Goal: Transaction & Acquisition: Purchase product/service

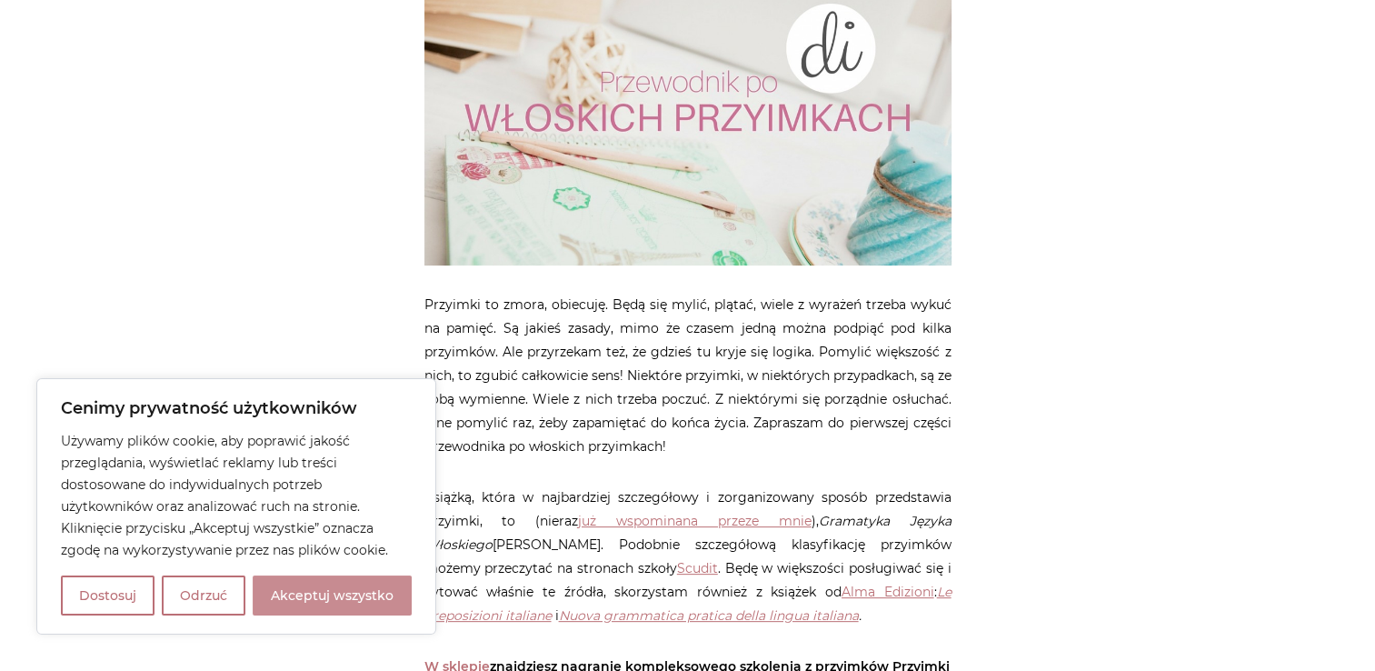
click at [301, 595] on button "Akceptuj wszystko" at bounding box center [332, 595] width 159 height 40
checkbox input "true"
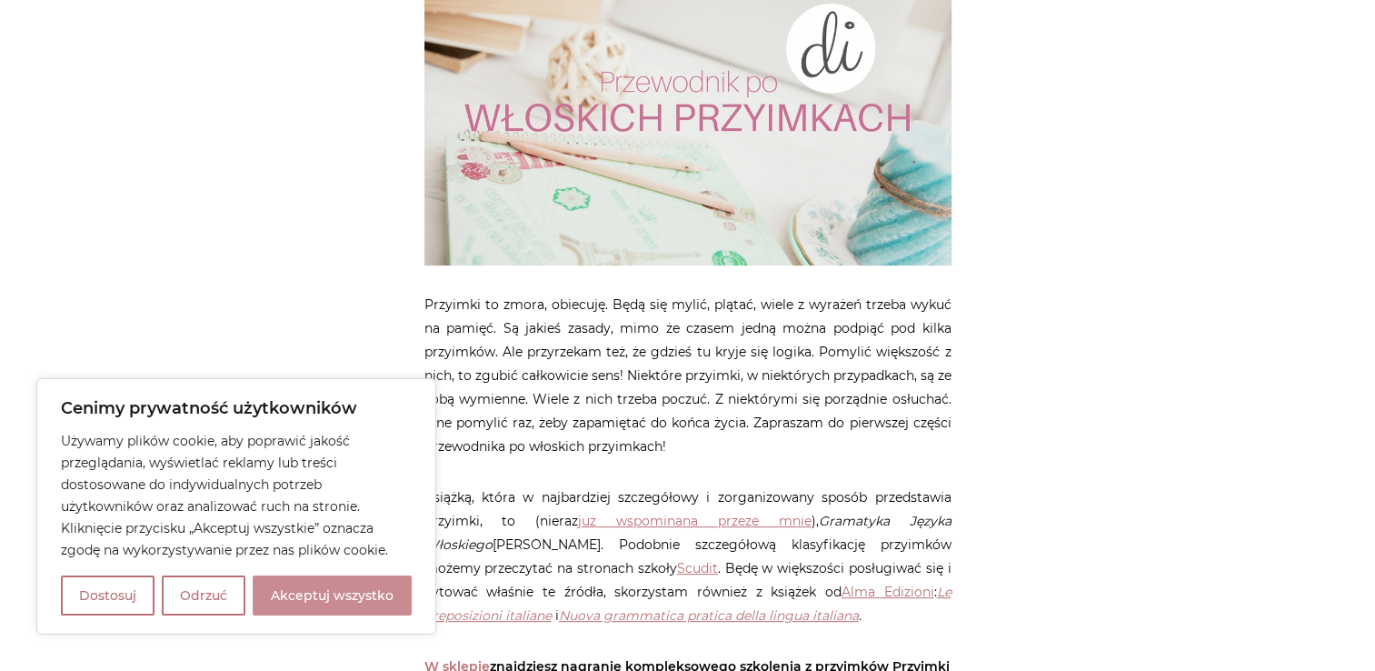
checkbox input "true"
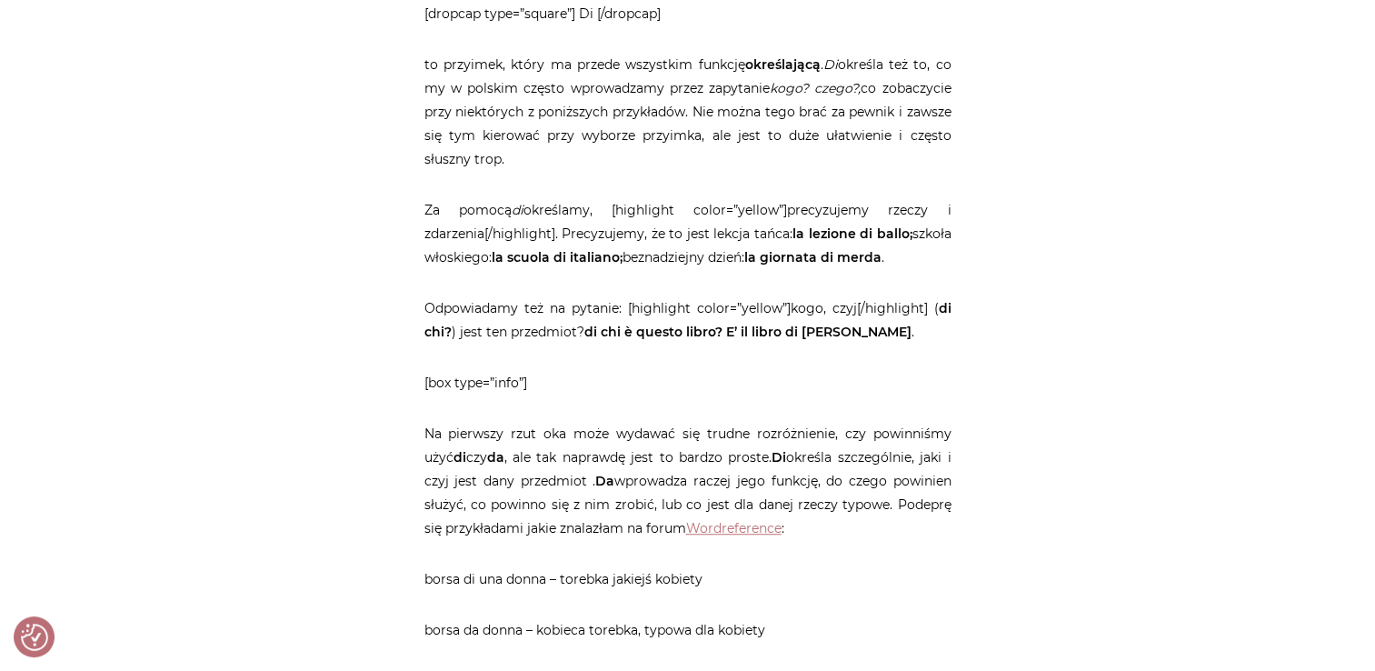
scroll to position [727, 0]
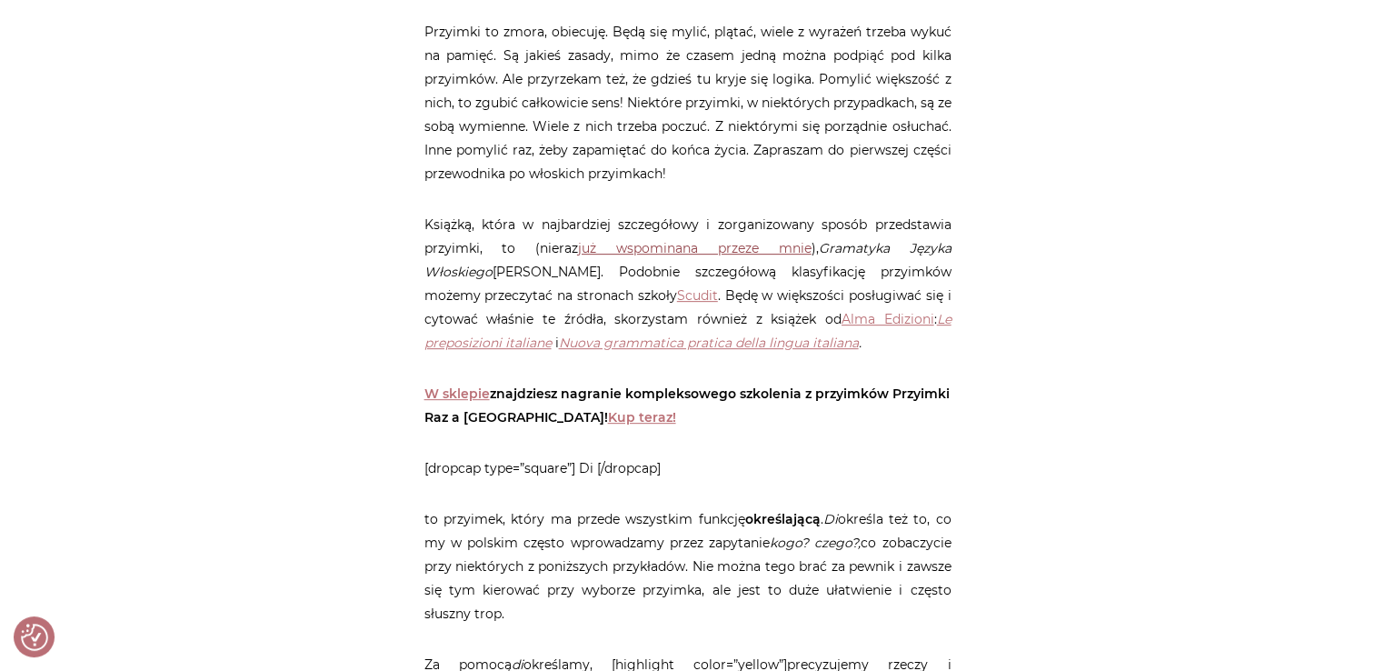
click at [709, 256] on link "już wspominana przeze mnie" at bounding box center [695, 248] width 234 height 16
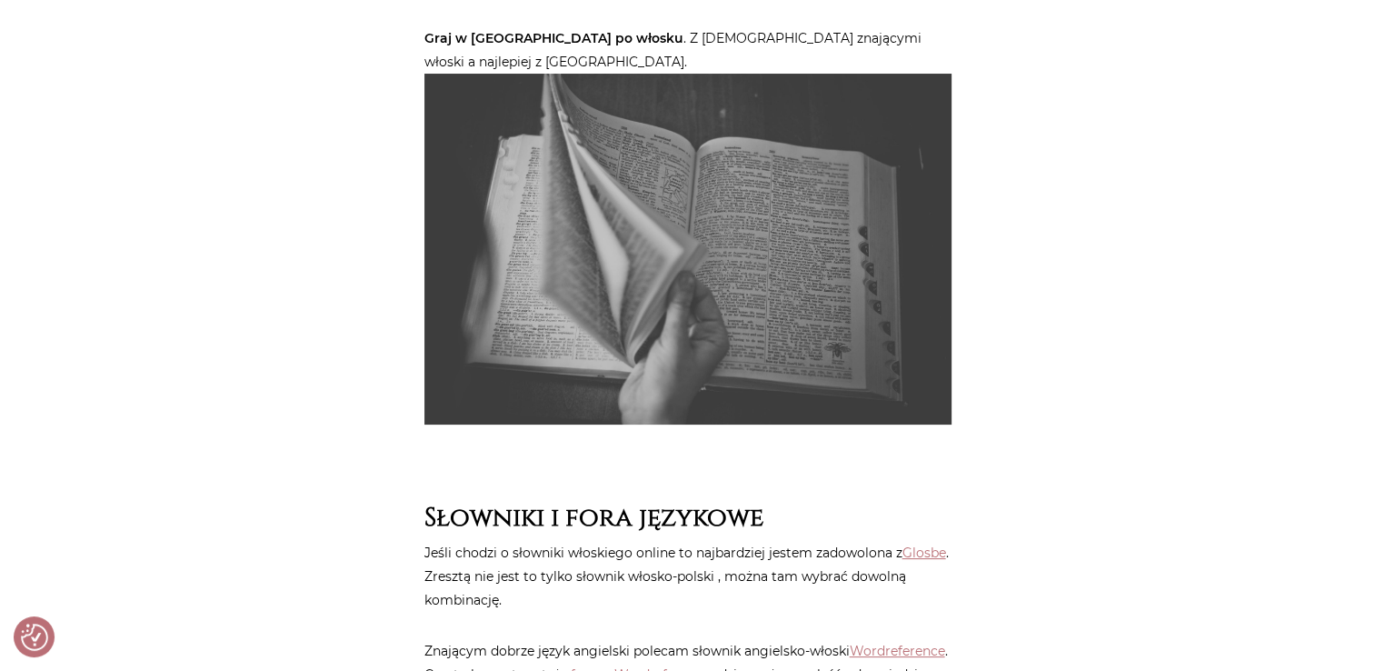
scroll to position [6909, 0]
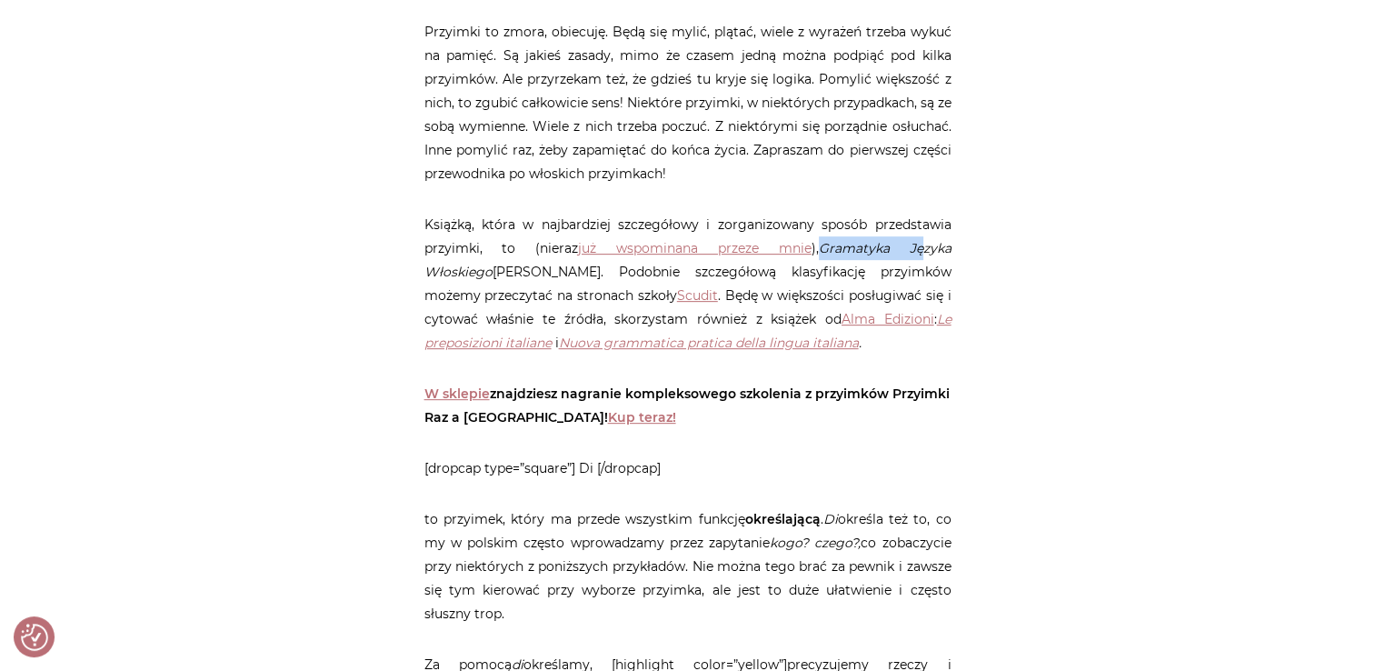
drag, startPoint x: 760, startPoint y: 266, endPoint x: 849, endPoint y: 272, distance: 89.3
click at [849, 272] on em "Gramatyka Języka Włoskiego" at bounding box center [688, 260] width 527 height 40
drag, startPoint x: 849, startPoint y: 272, endPoint x: 1040, endPoint y: 275, distance: 190.9
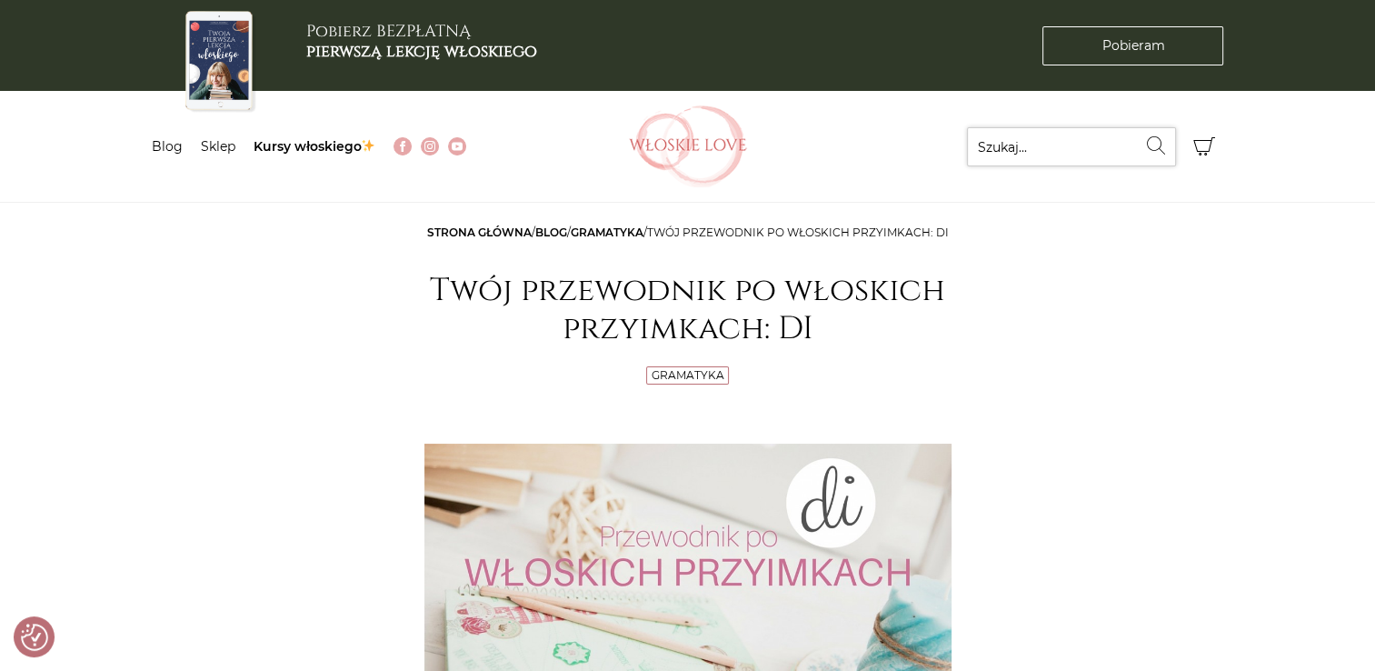
click at [1005, 135] on input "Szukaj..." at bounding box center [1071, 146] width 209 height 39
type input "przyimki"
click at [1137, 127] on button "Wyszukaj" at bounding box center [1156, 145] width 39 height 36
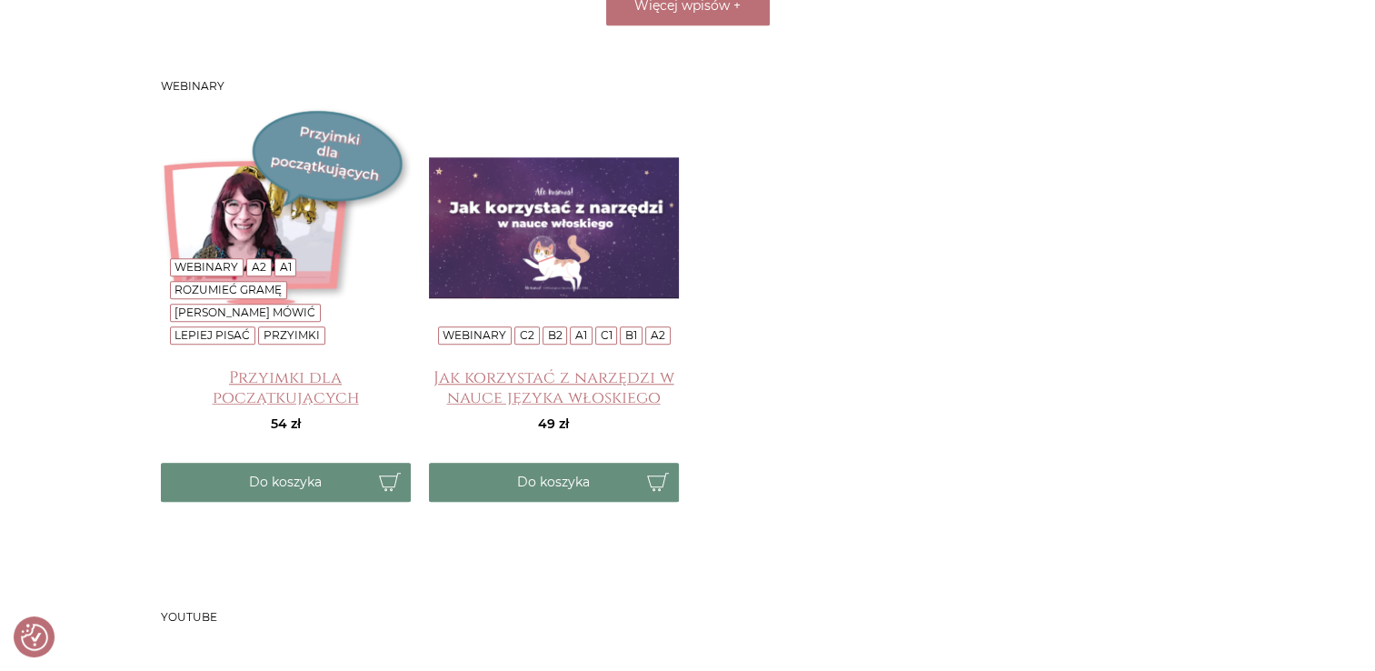
scroll to position [1727, 0]
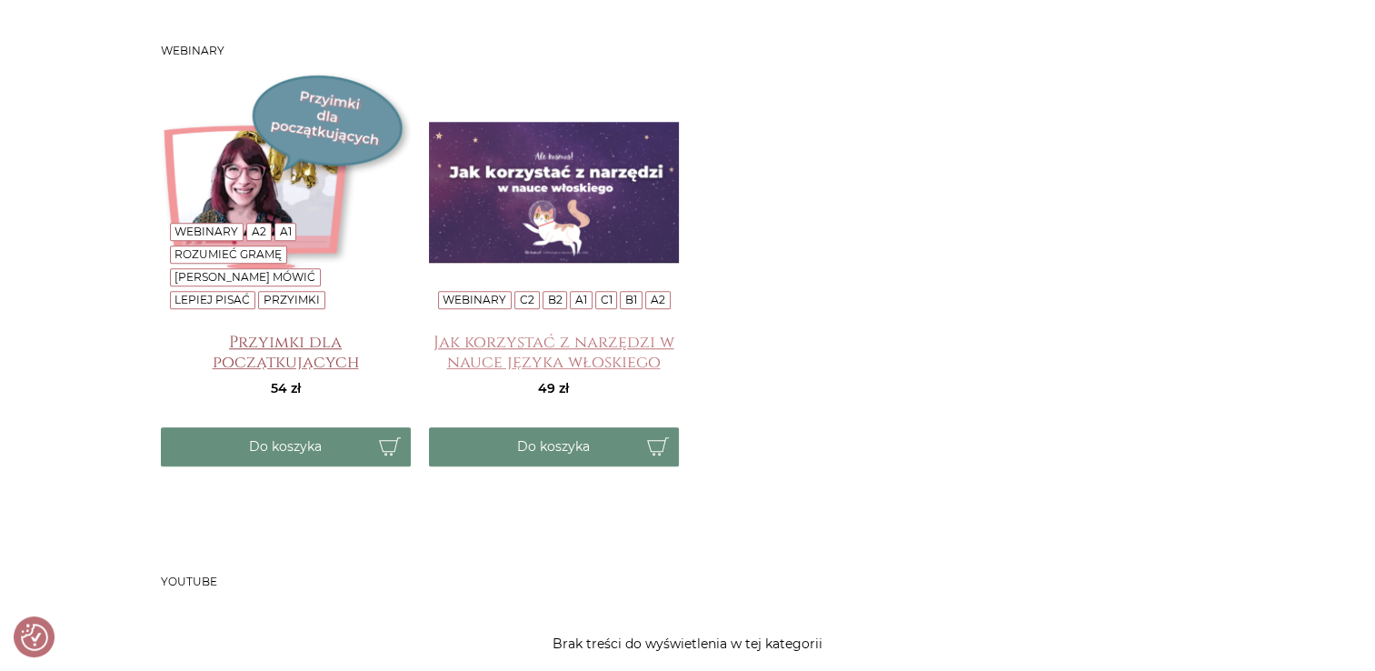
click at [314, 333] on h4 "Przyimki dla początkujących" at bounding box center [286, 351] width 250 height 36
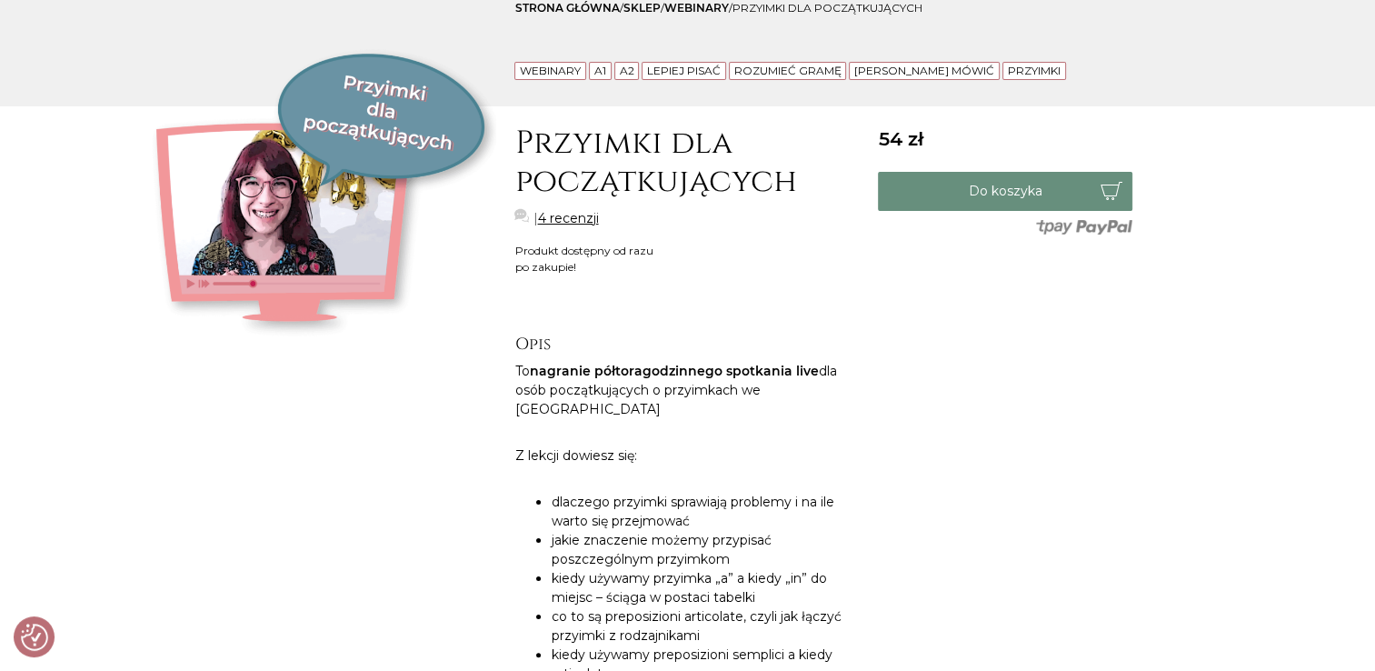
scroll to position [182, 0]
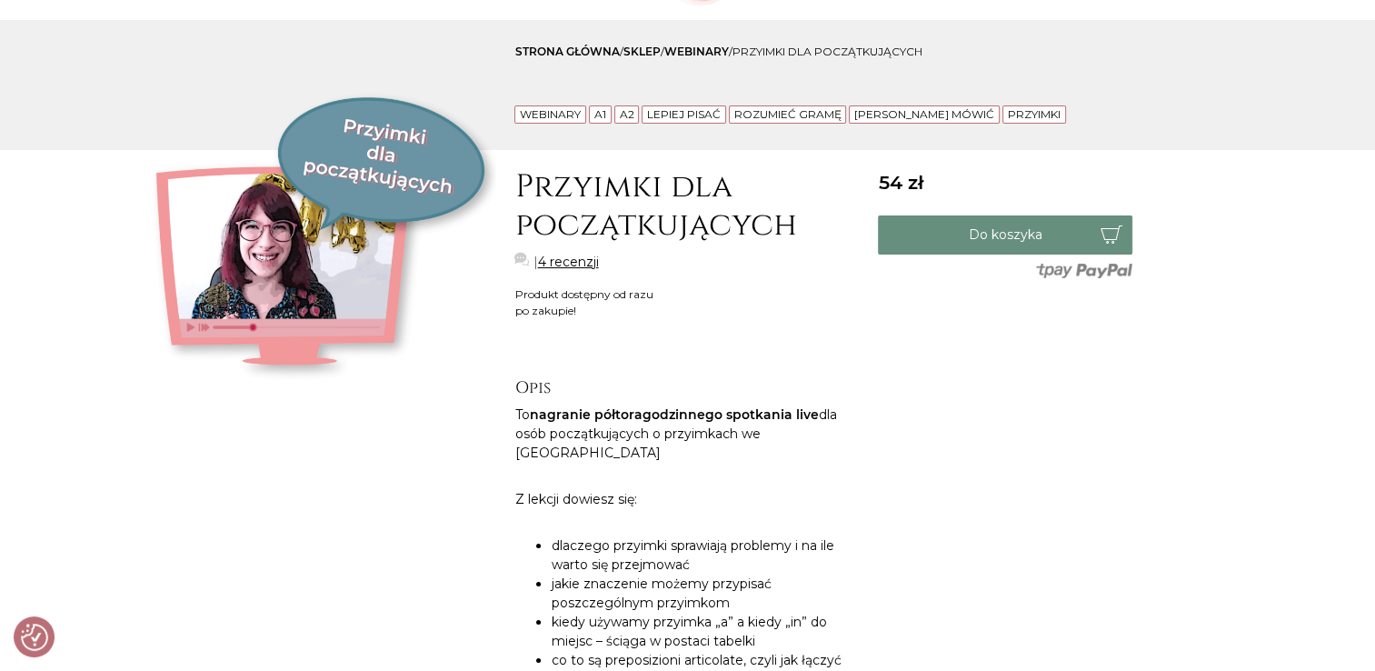
click at [587, 260] on link "4 recenzji" at bounding box center [567, 262] width 61 height 19
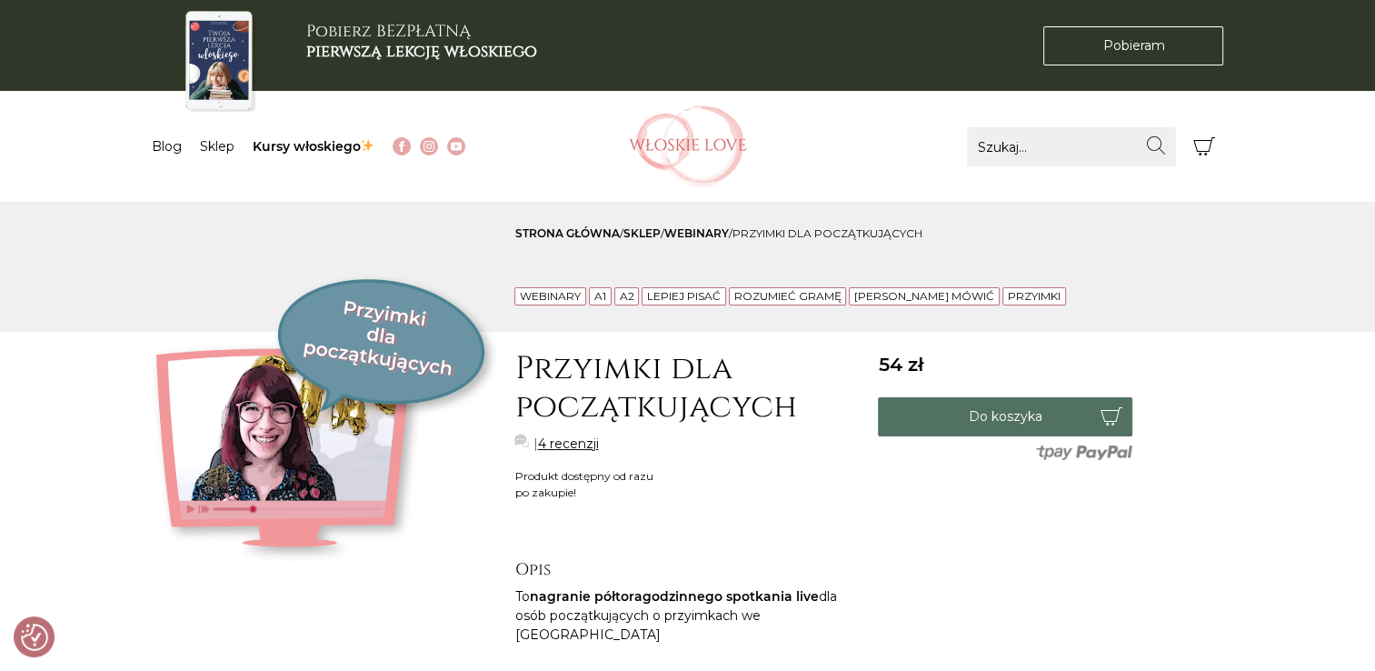
click at [976, 425] on button "Do koszyka" at bounding box center [1005, 416] width 255 height 39
click at [1200, 139] on icon "Koszyk" at bounding box center [1205, 146] width 22 height 22
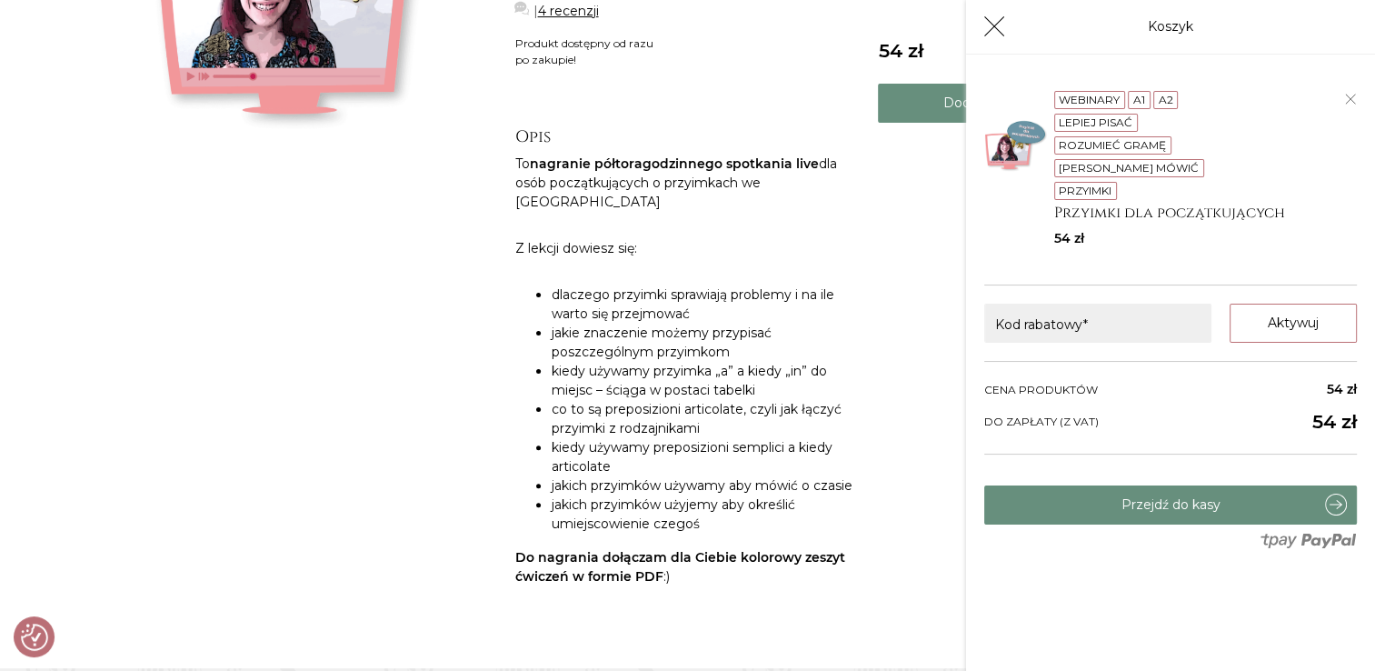
scroll to position [455, 0]
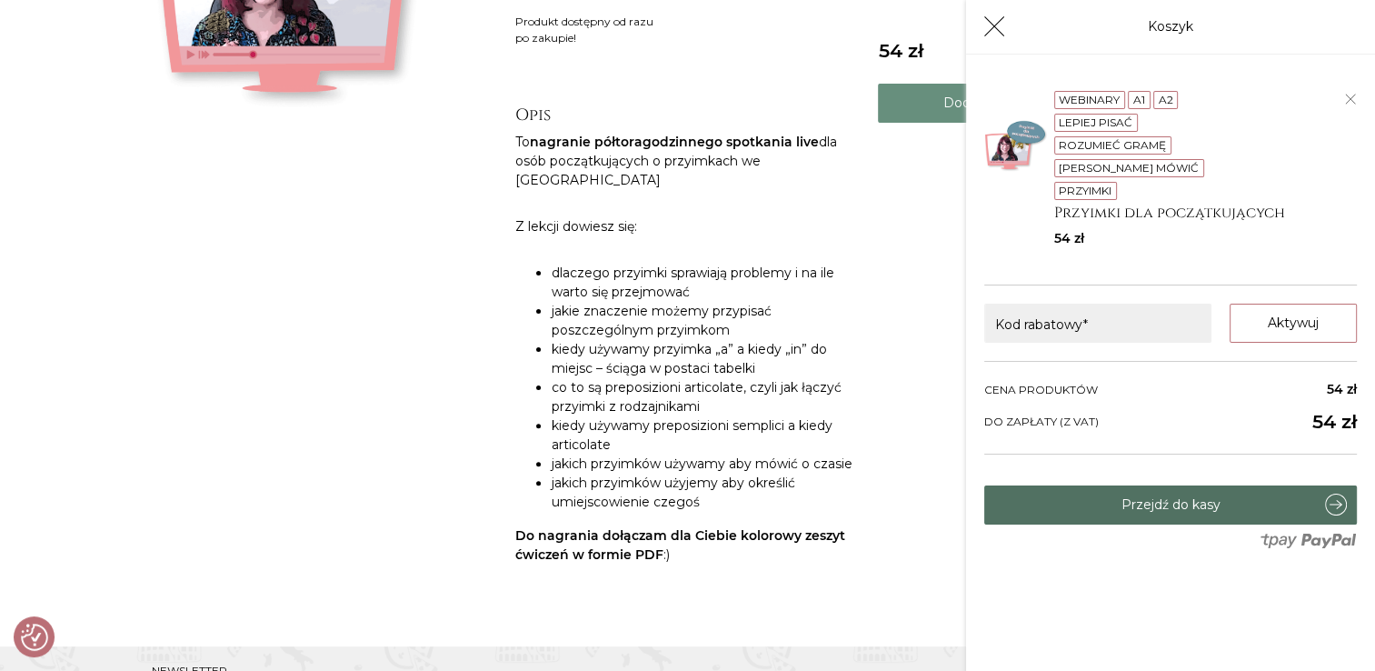
click at [1156, 485] on link "Przejdź do kasy" at bounding box center [1171, 504] width 373 height 39
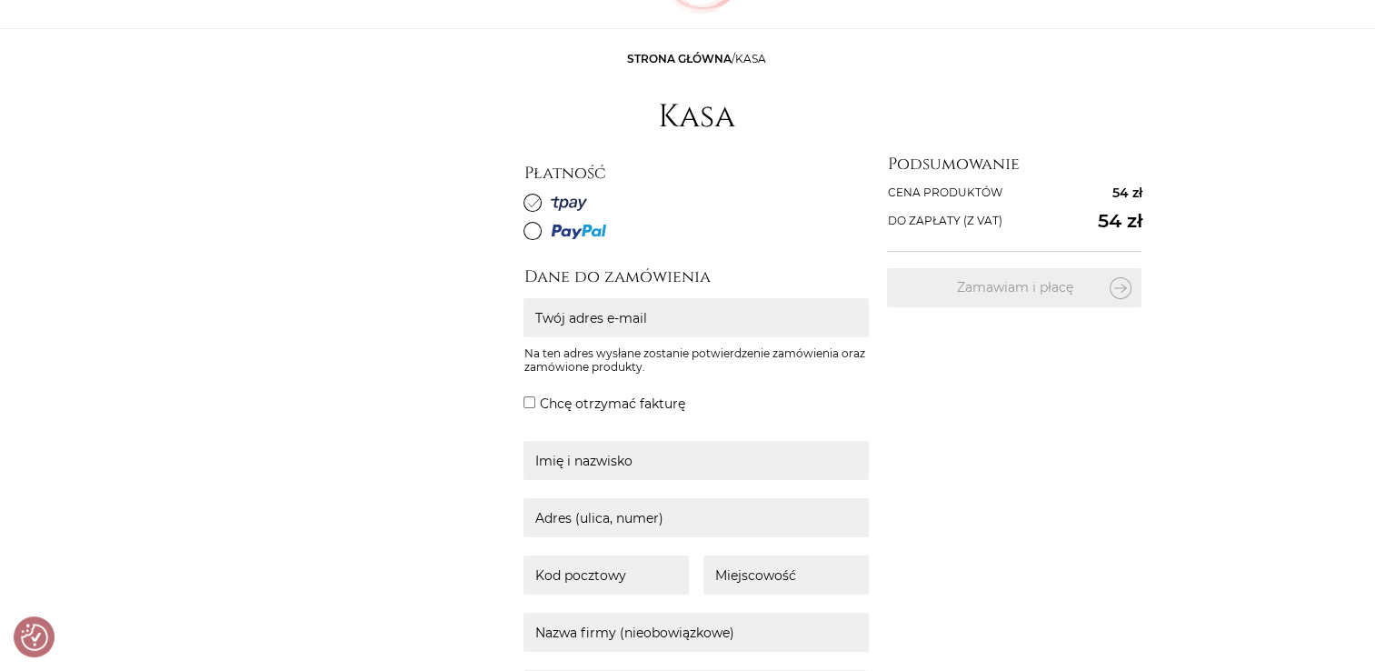
scroll to position [182, 0]
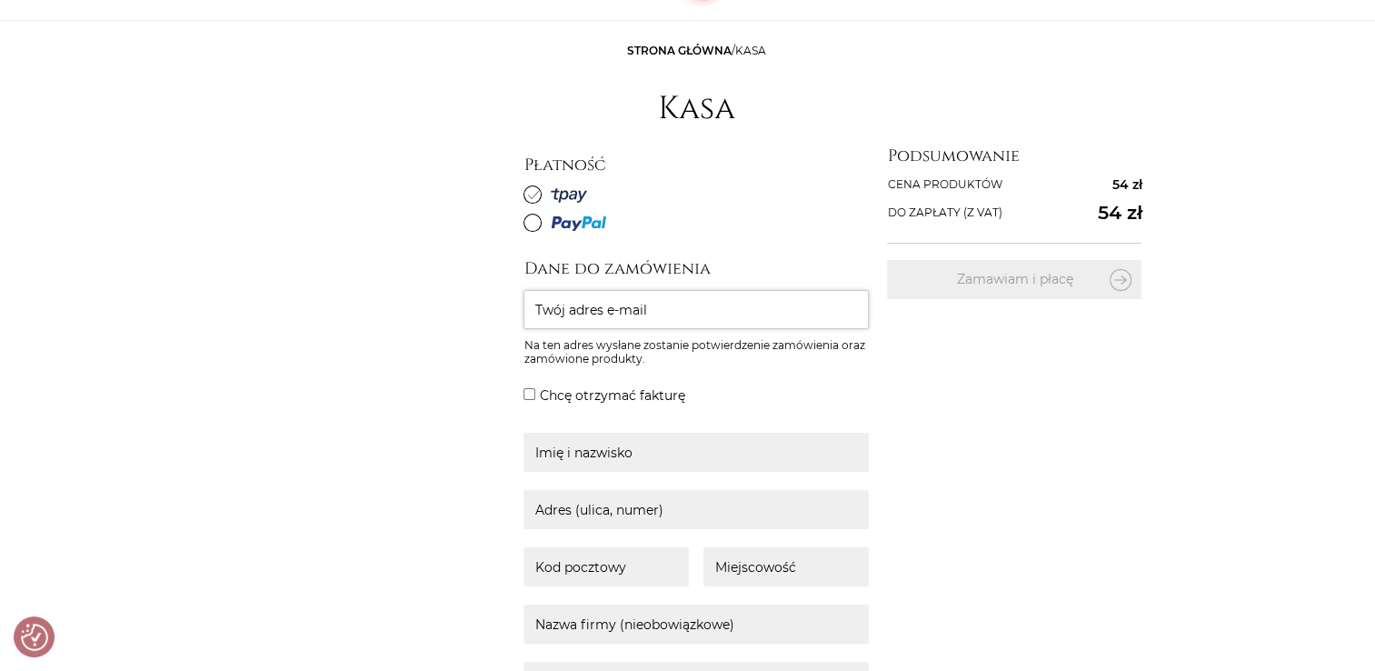
click at [705, 322] on input "Twój adres e-mail" at bounding box center [696, 309] width 345 height 39
type input "[EMAIL_ADDRESS][DOMAIN_NAME]"
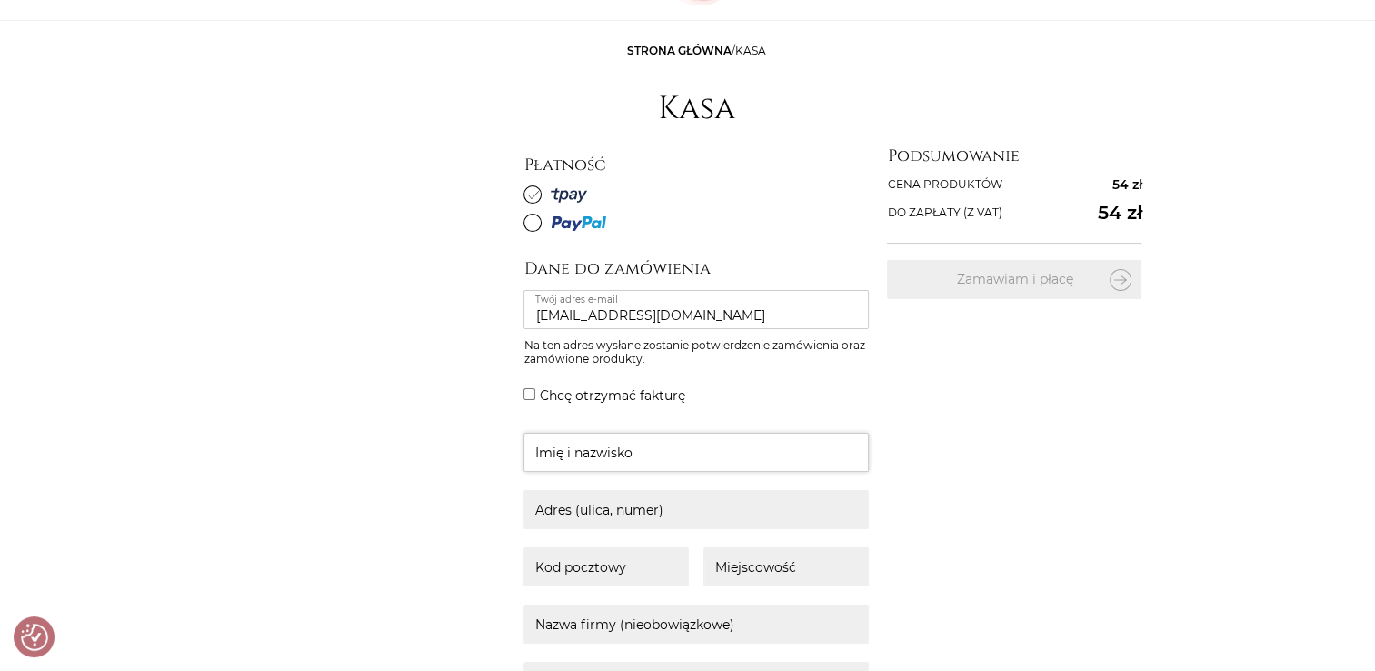
type input "[PERSON_NAME]"
type input "[GEOGRAPHIC_DATA]"
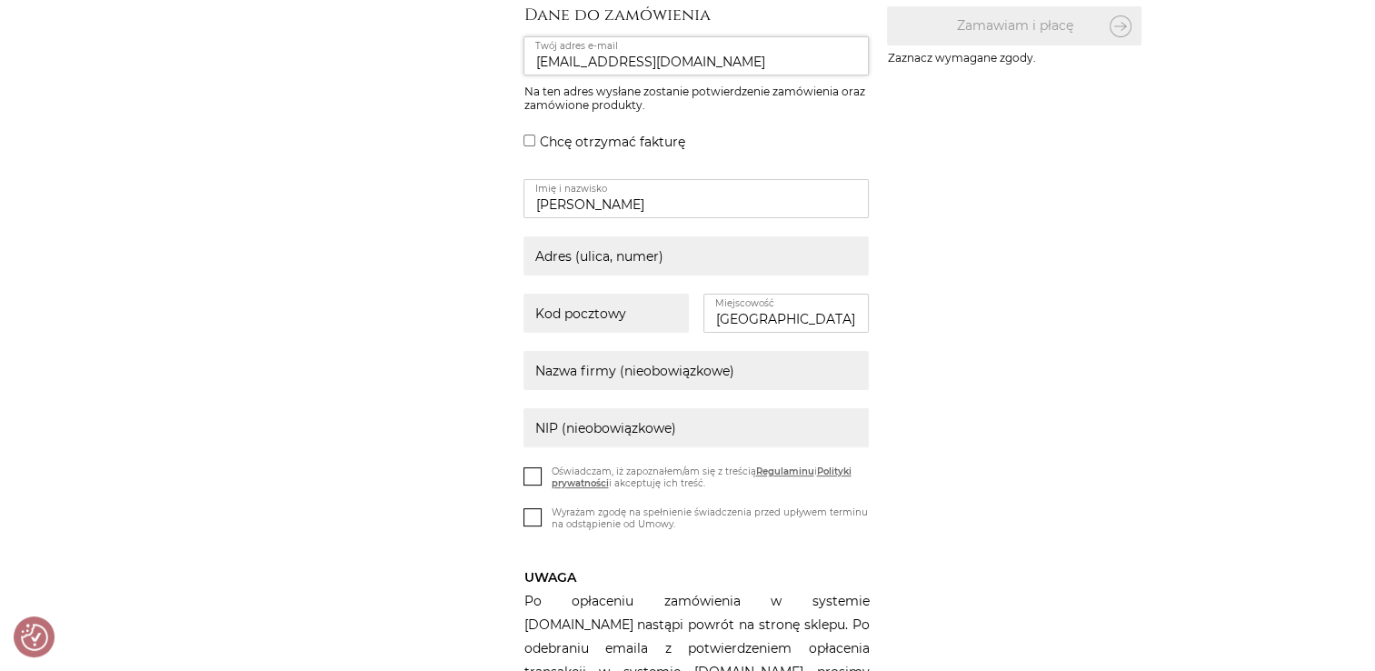
scroll to position [455, 0]
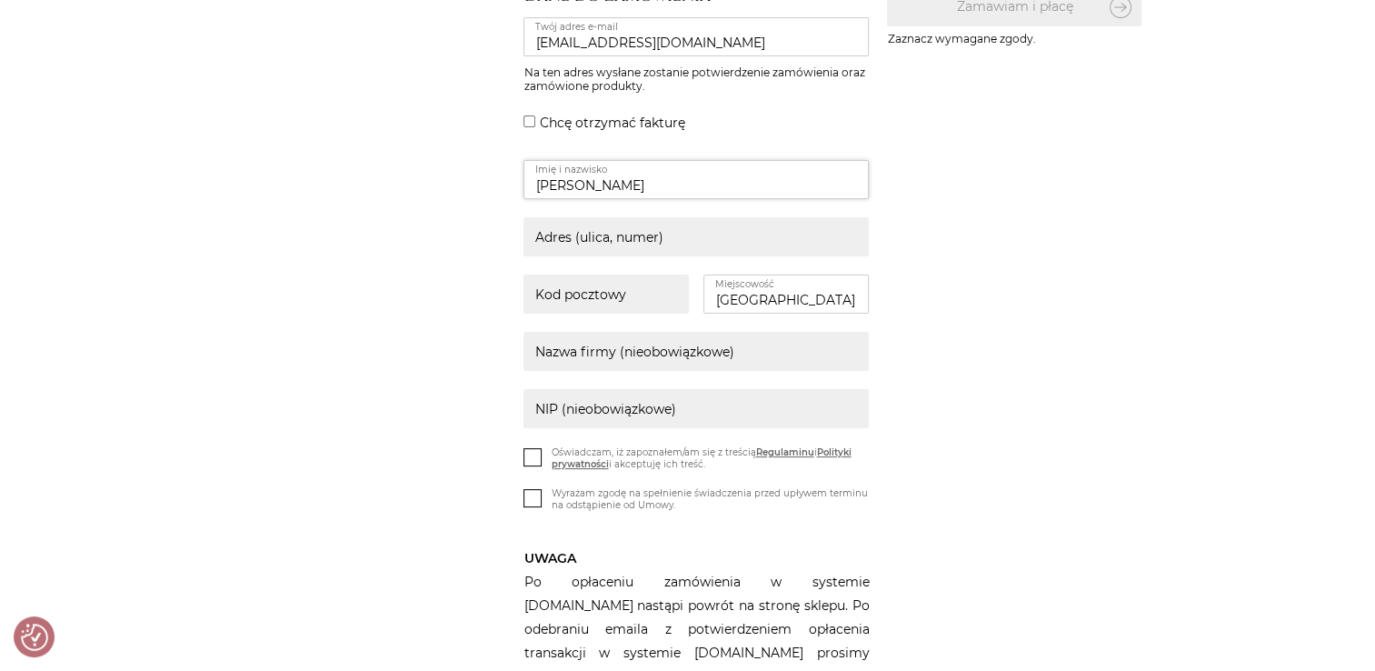
drag, startPoint x: 664, startPoint y: 184, endPoint x: 516, endPoint y: 183, distance: 147.3
click at [321, 180] on div "Strona główna / Kasa Kasa Płatność [GEOGRAPHIC_DATA]" at bounding box center [688, 323] width 1091 height 1115
type input "[PERSON_NAME]"
type input "[STREET_ADDRESS]"
type input "72-003"
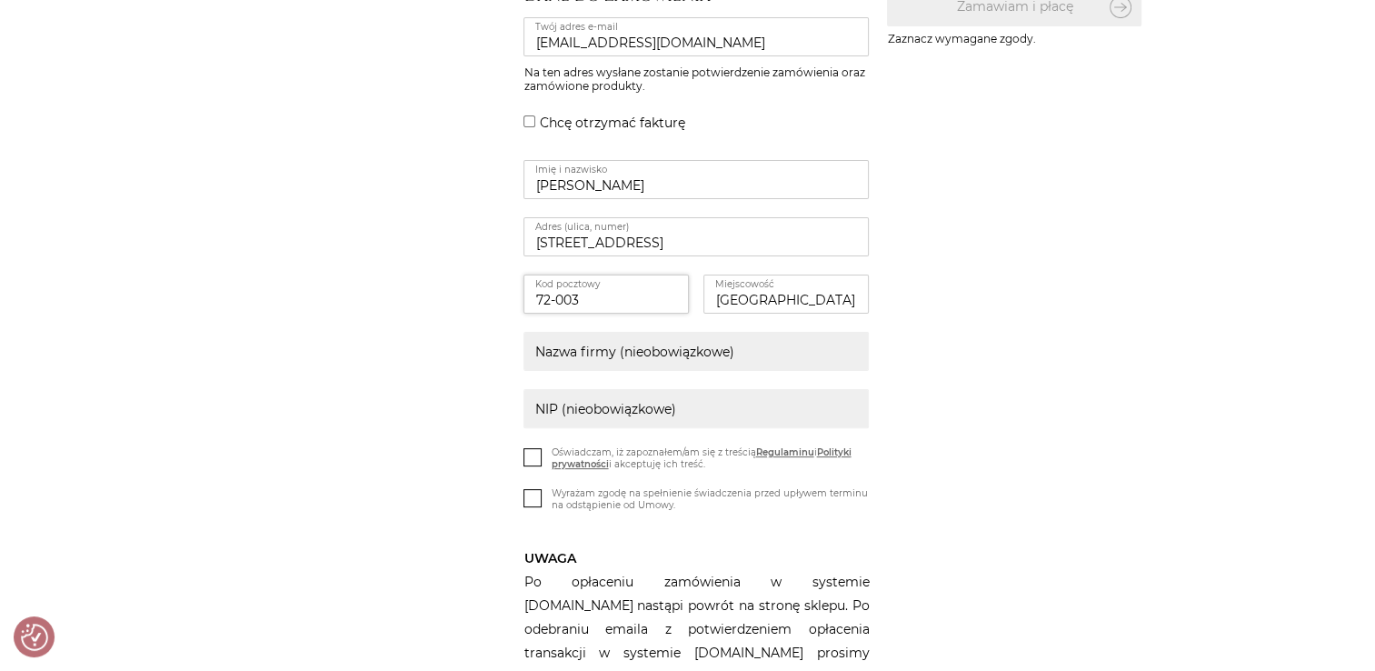
type input "Bonus Nieruchomości"
drag, startPoint x: 705, startPoint y: 355, endPoint x: 355, endPoint y: 319, distance: 352.8
click at [356, 320] on div "Strona główna / Kasa Kasa Płatność [GEOGRAPHIC_DATA]" at bounding box center [688, 323] width 1091 height 1115
click at [532, 454] on icon at bounding box center [532, 455] width 15 height 15
click at [0, 0] on input "Oświadczam, iż zapoznałem/am się z treścią Regulaminu i Polityki prywatności i …" at bounding box center [0, 0] width 0 height 0
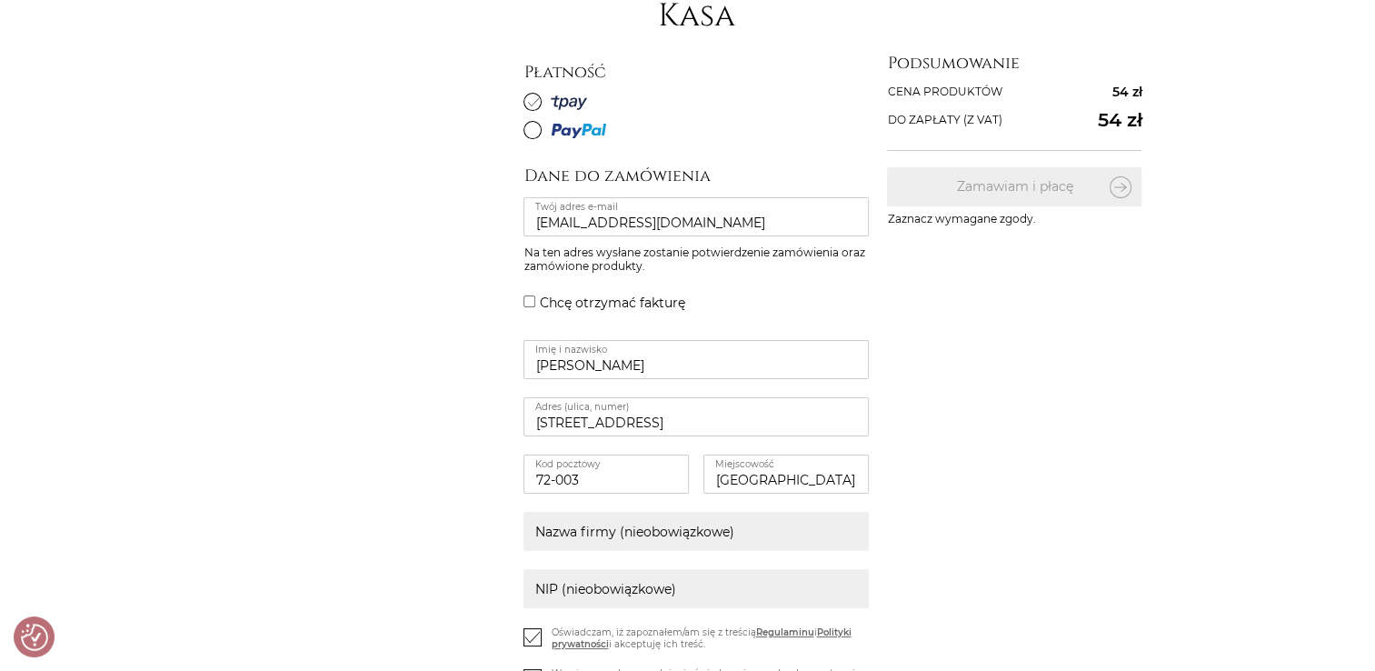
scroll to position [273, 0]
click at [538, 128] on span at bounding box center [533, 132] width 18 height 18
click at [0, 0] on input "radio" at bounding box center [0, 0] width 0 height 0
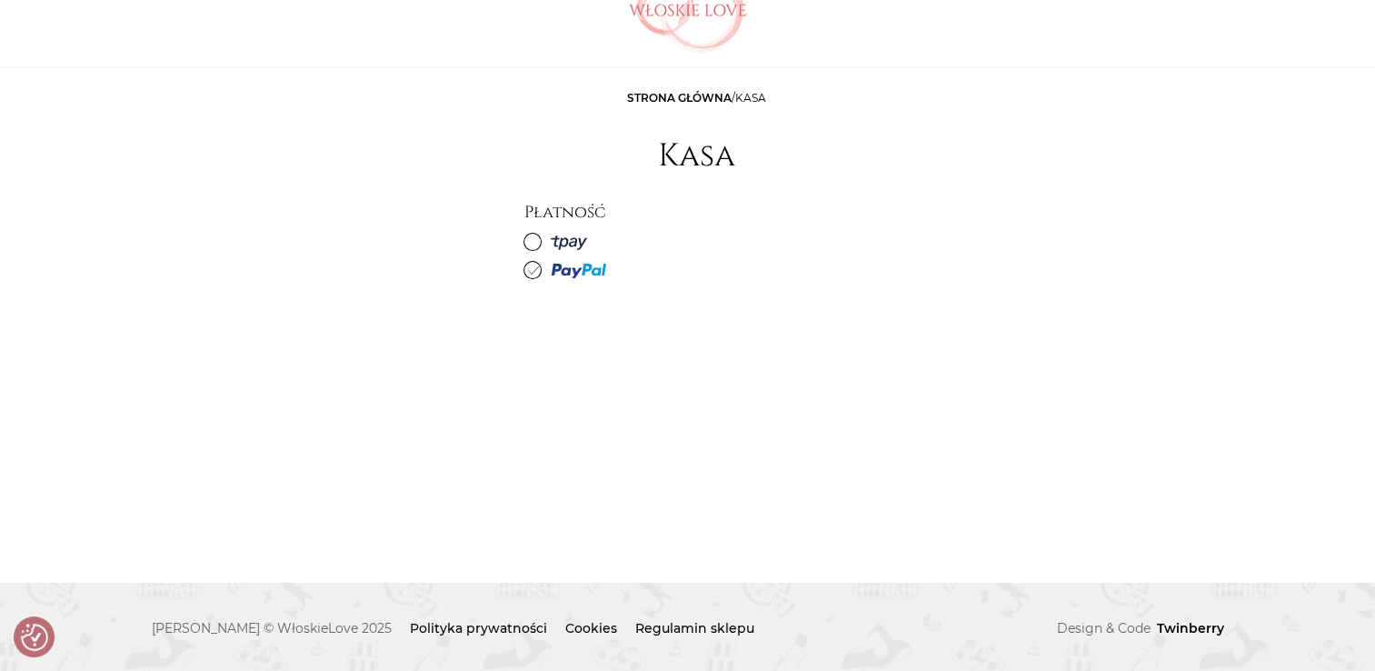
click at [535, 242] on icon at bounding box center [533, 241] width 11 height 11
click at [0, 0] on input "radio" at bounding box center [0, 0] width 0 height 0
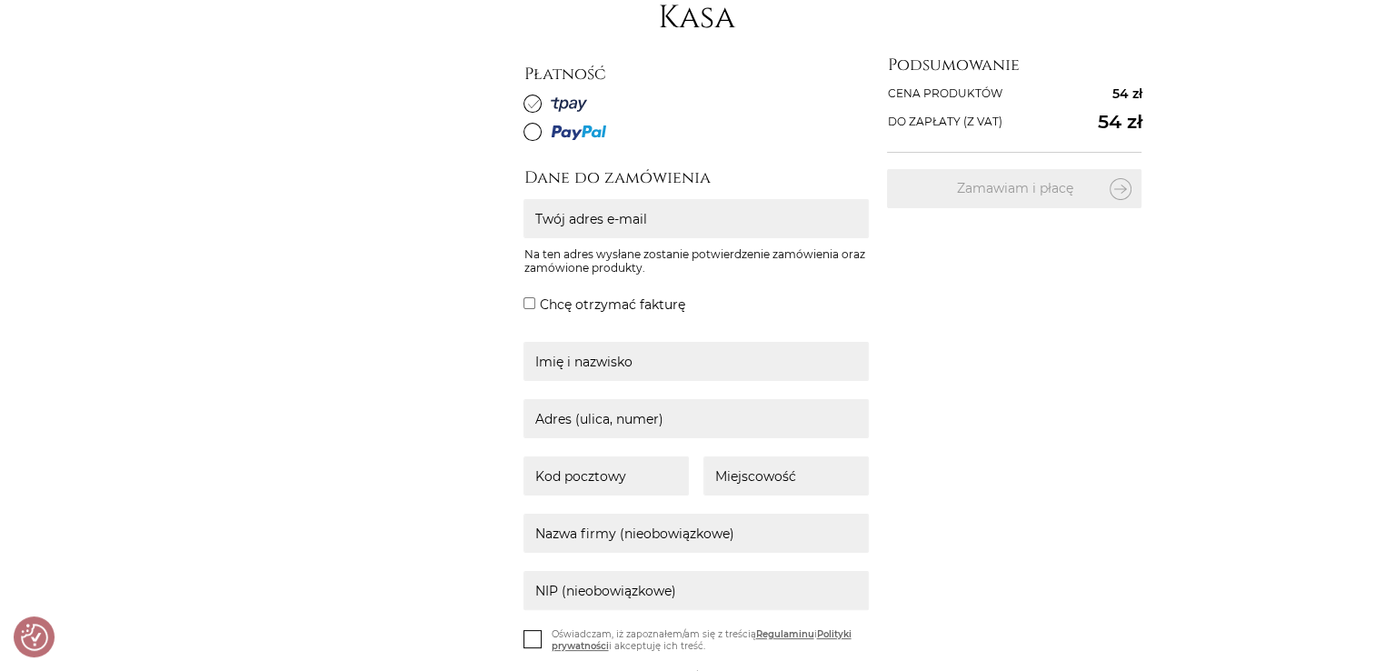
click at [531, 333] on div "Dane do zamówienia Twój adres e-mail Na ten adres wysłane zostanie potwierdzeni…" at bounding box center [824, 529] width 600 height 727
click at [695, 224] on input "Twój adres e-mail" at bounding box center [696, 218] width 345 height 39
type input "[EMAIL_ADDRESS][DOMAIN_NAME]"
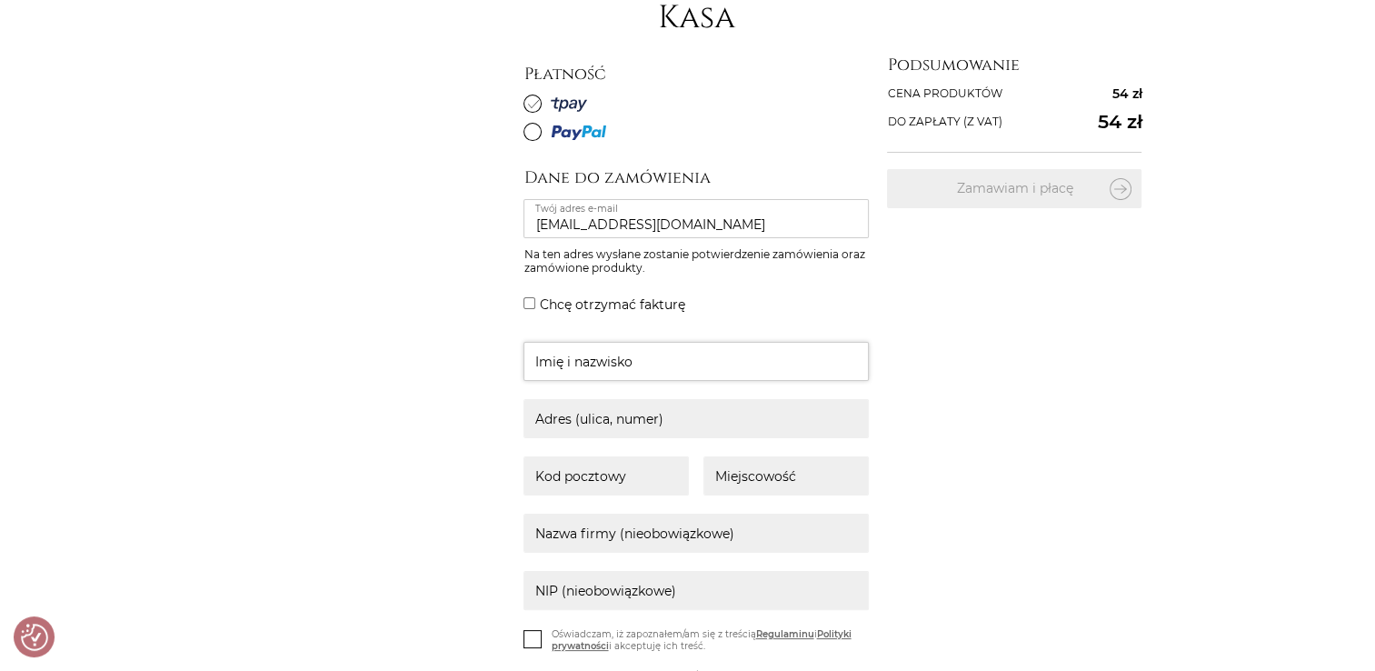
type input "[PERSON_NAME]"
type input "[STREET_ADDRESS]"
type input "72-003"
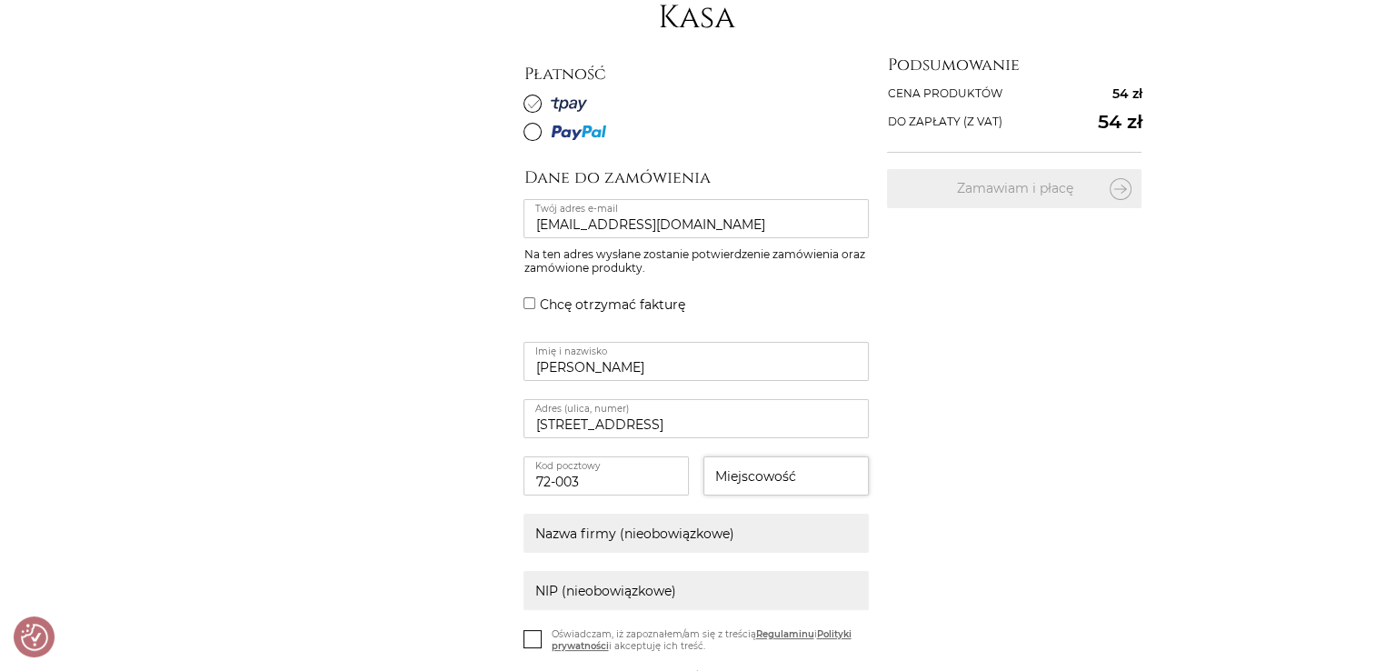
type input "[GEOGRAPHIC_DATA]"
type input "Bonus Nieruchomości"
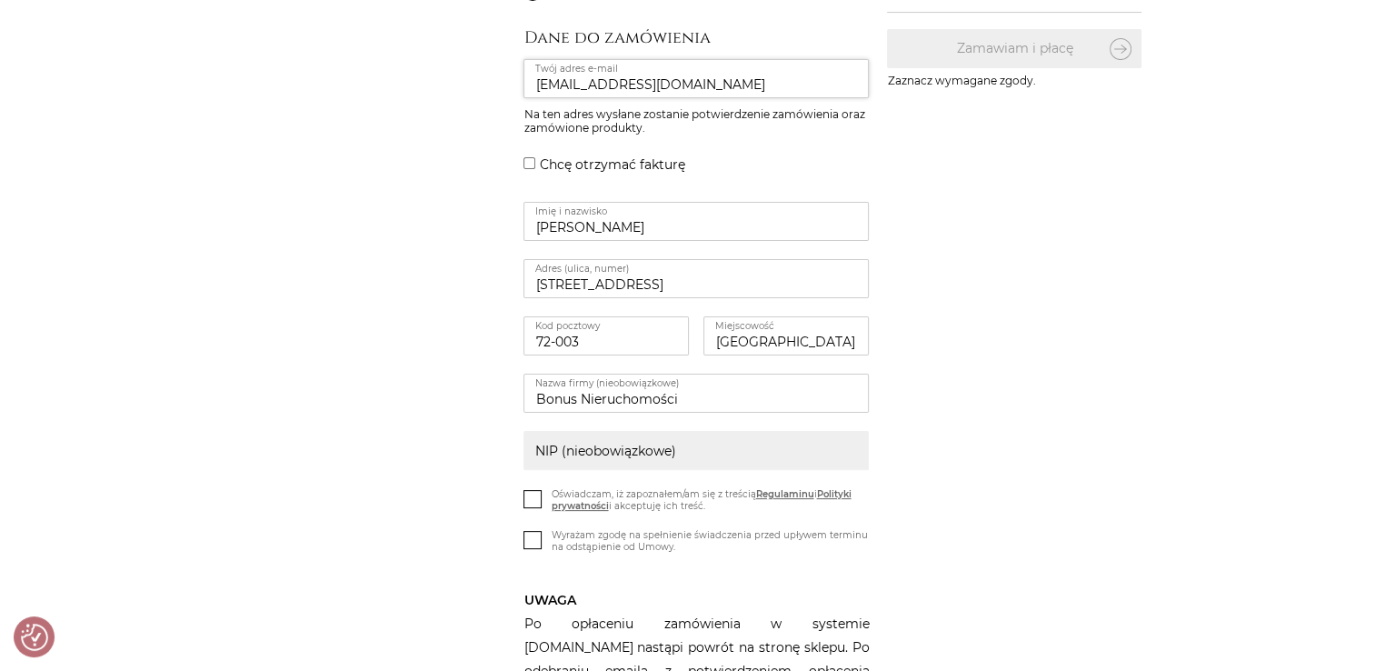
scroll to position [636, 0]
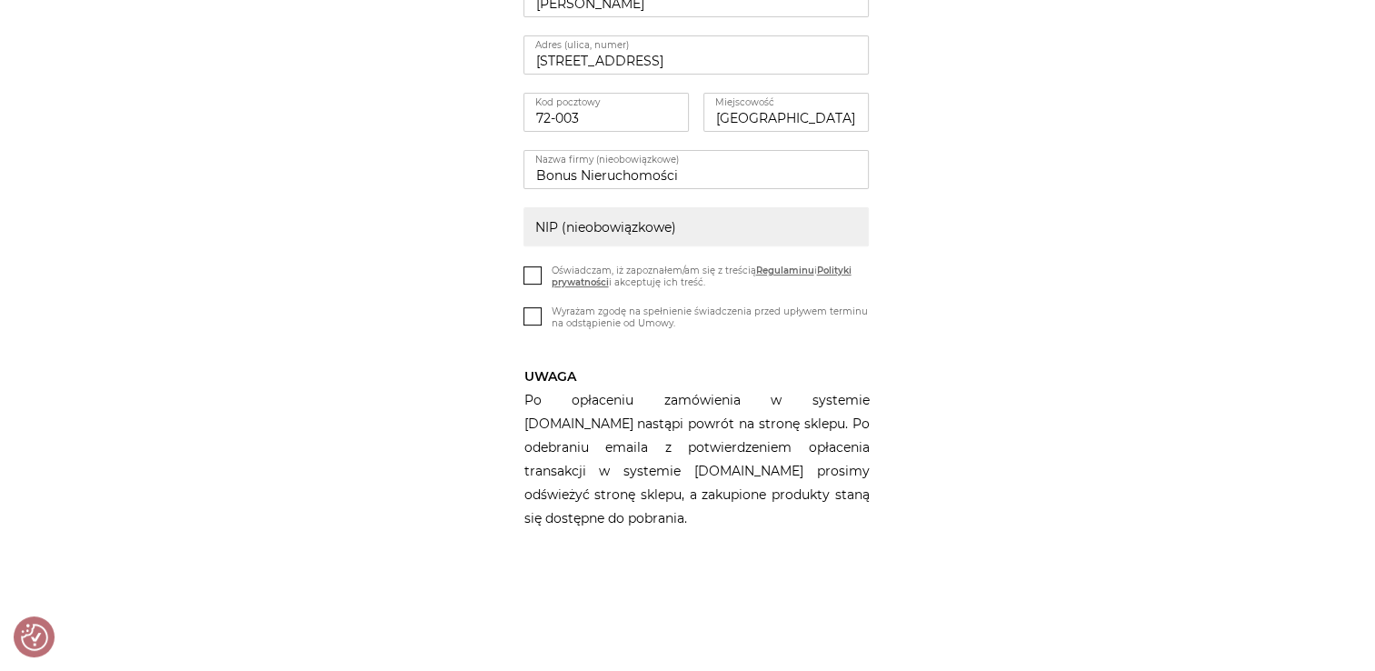
click at [534, 267] on icon at bounding box center [532, 273] width 15 height 15
click at [0, 0] on input "Oświadczam, iż zapoznałem/am się z treścią Regulaminu i Polityki prywatności i …" at bounding box center [0, 0] width 0 height 0
click at [536, 312] on icon at bounding box center [532, 314] width 15 height 15
click at [0, 0] on input "Wyrażam zgodę na spełnienie świadczenia przed upływem terminu na odstąpienie od…" at bounding box center [0, 0] width 0 height 0
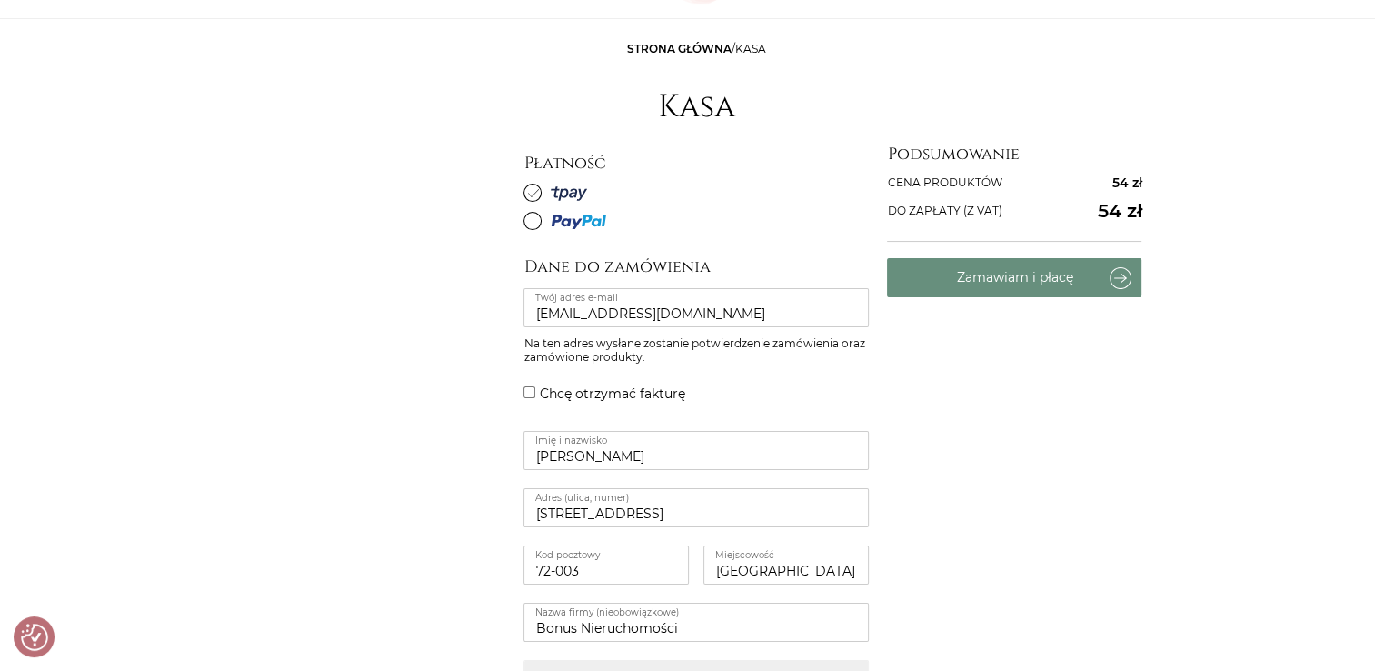
scroll to position [182, 0]
click at [1018, 292] on button "Zamawiam i płacę" at bounding box center [1014, 279] width 255 height 39
